Goal: Information Seeking & Learning: Learn about a topic

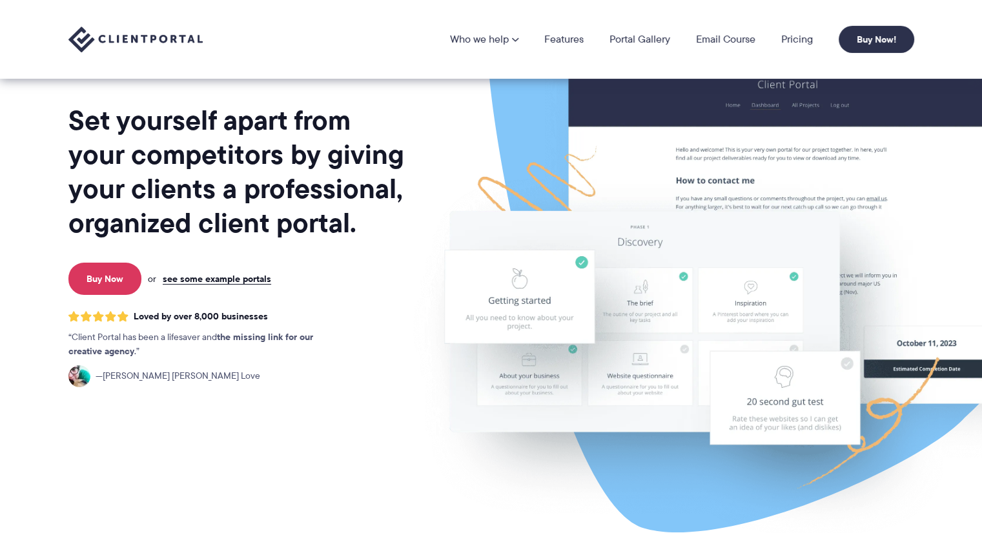
scroll to position [70, 0]
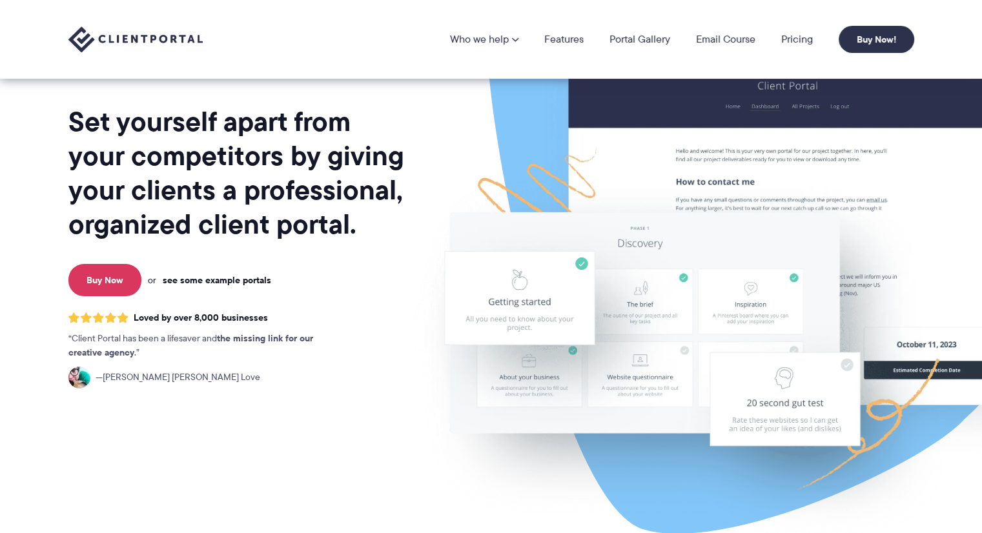
click at [241, 275] on link "see some example portals" at bounding box center [217, 280] width 108 height 12
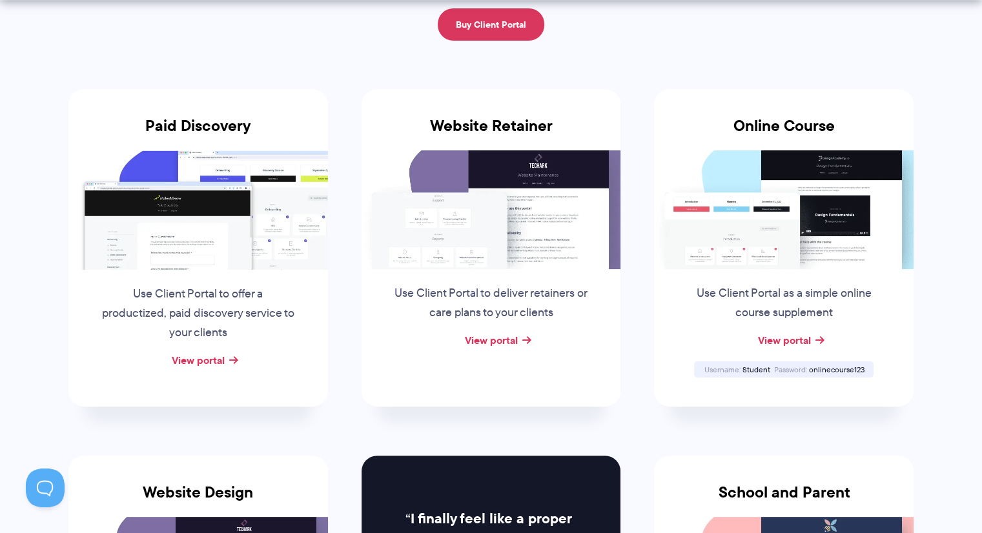
scroll to position [207, 0]
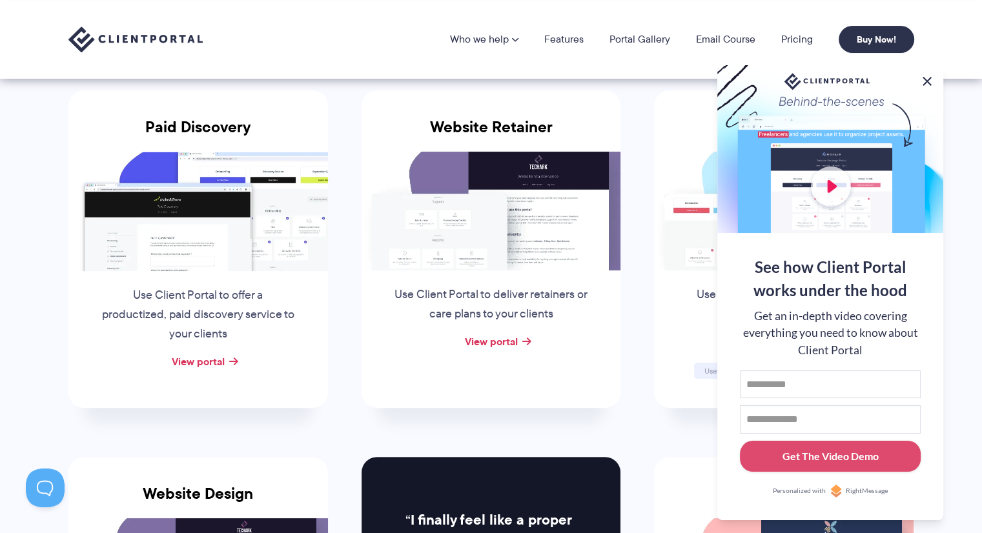
click at [927, 81] on button at bounding box center [926, 81] width 15 height 15
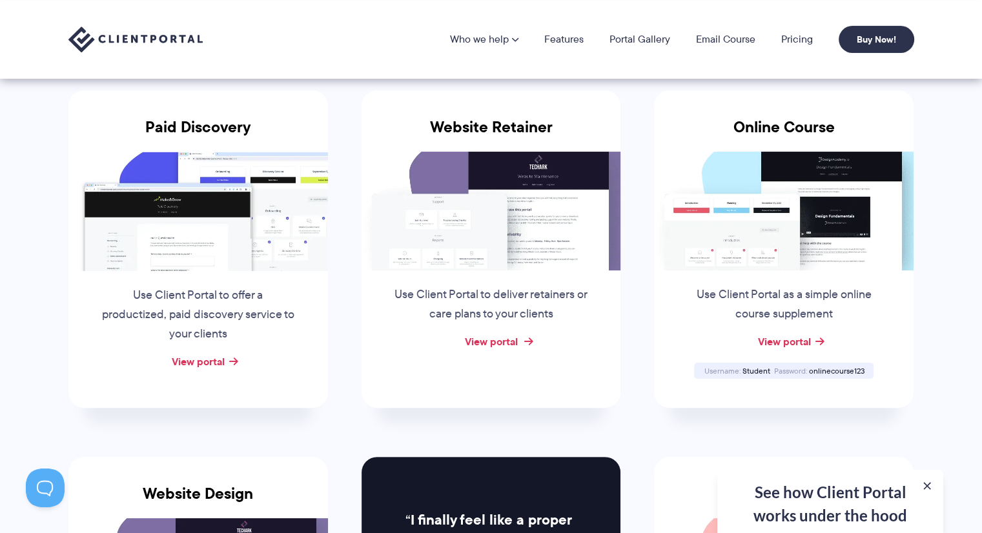
click at [501, 338] on link "View portal" at bounding box center [490, 341] width 53 height 15
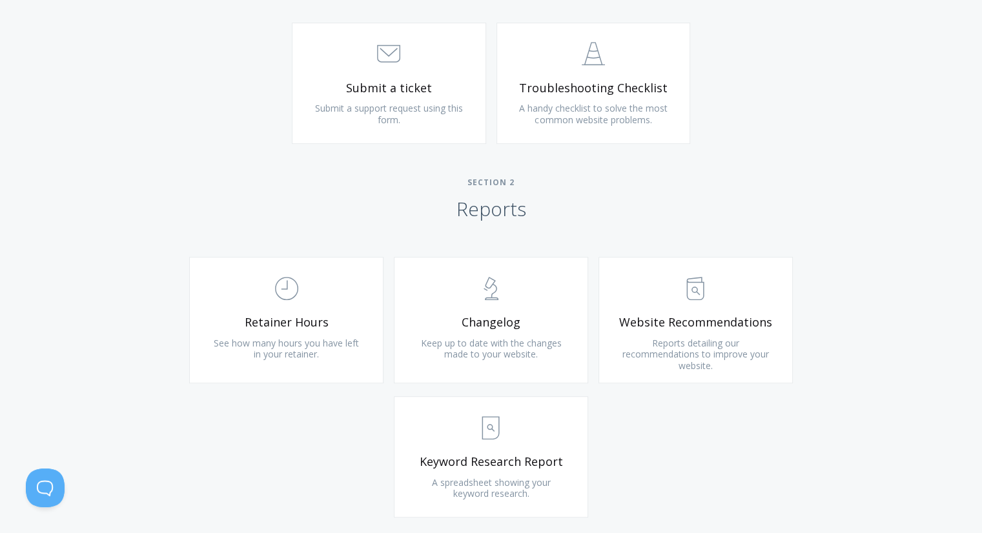
scroll to position [685, 0]
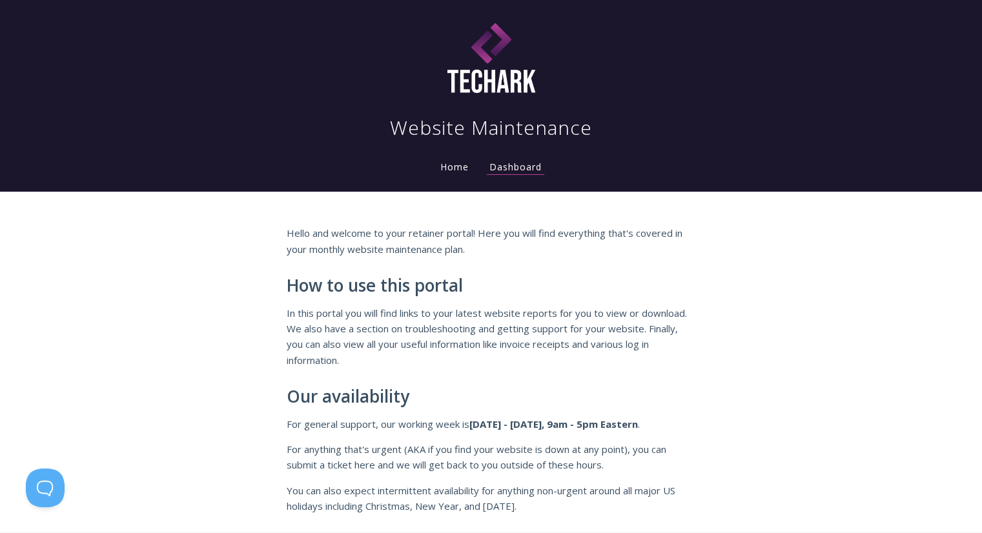
click at [103, 184] on nav "Website Maintenance Home Dashboard" at bounding box center [491, 95] width 826 height 181
